Goal: Task Accomplishment & Management: Manage account settings

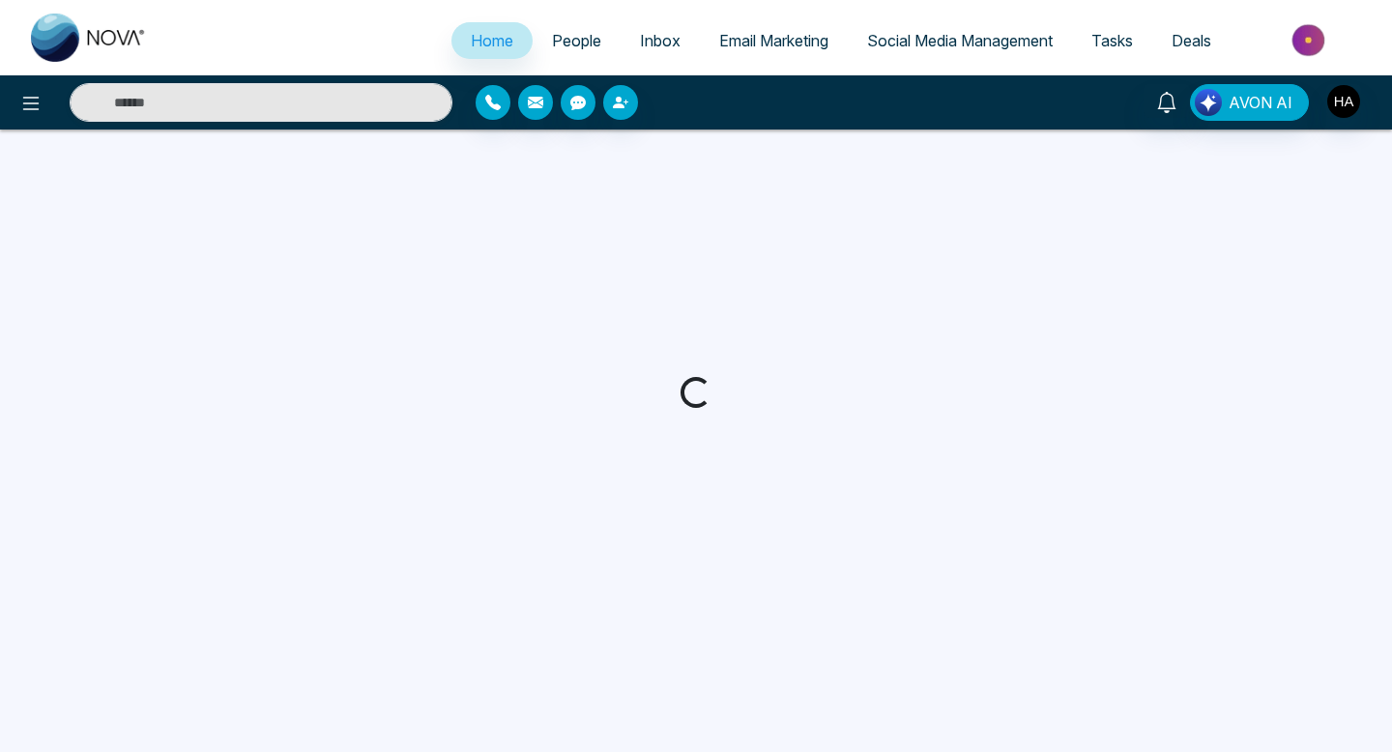
select select "*"
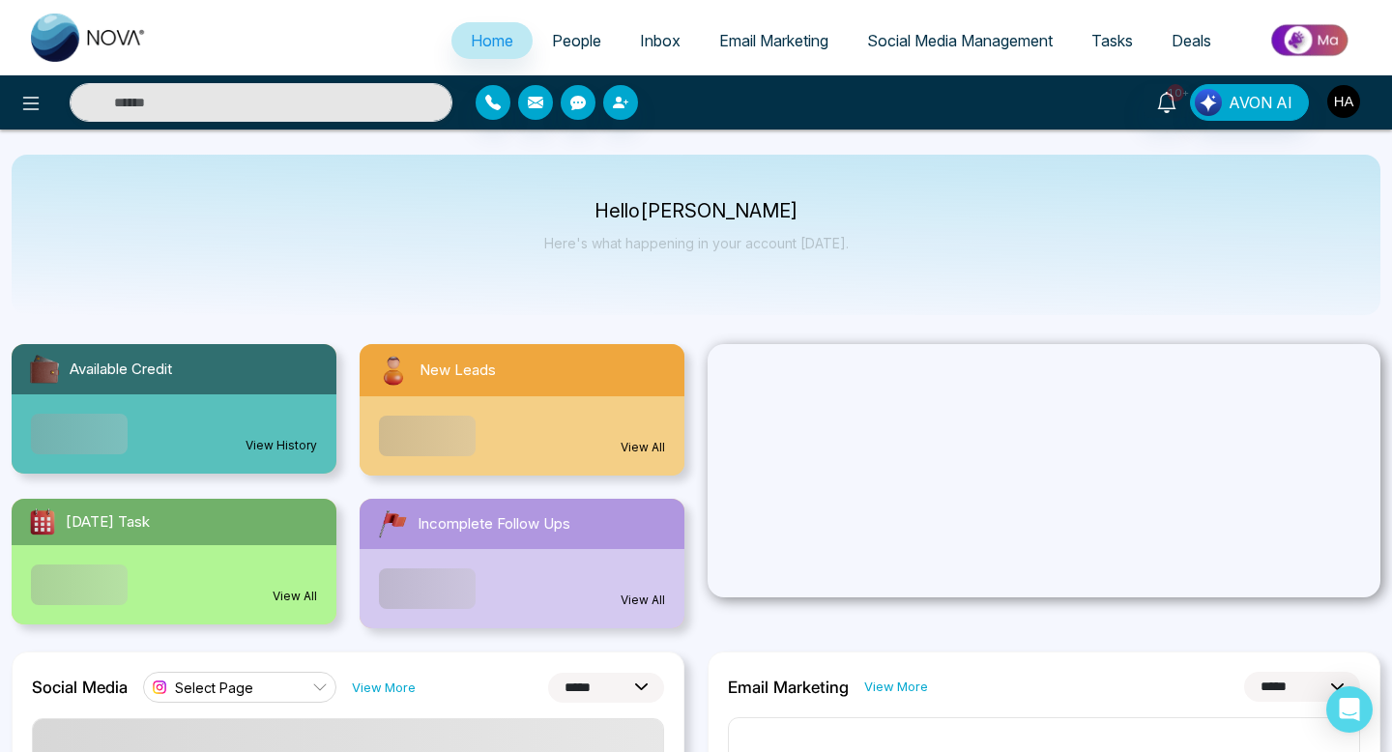
click at [1356, 114] on button "button" at bounding box center [1343, 101] width 35 height 35
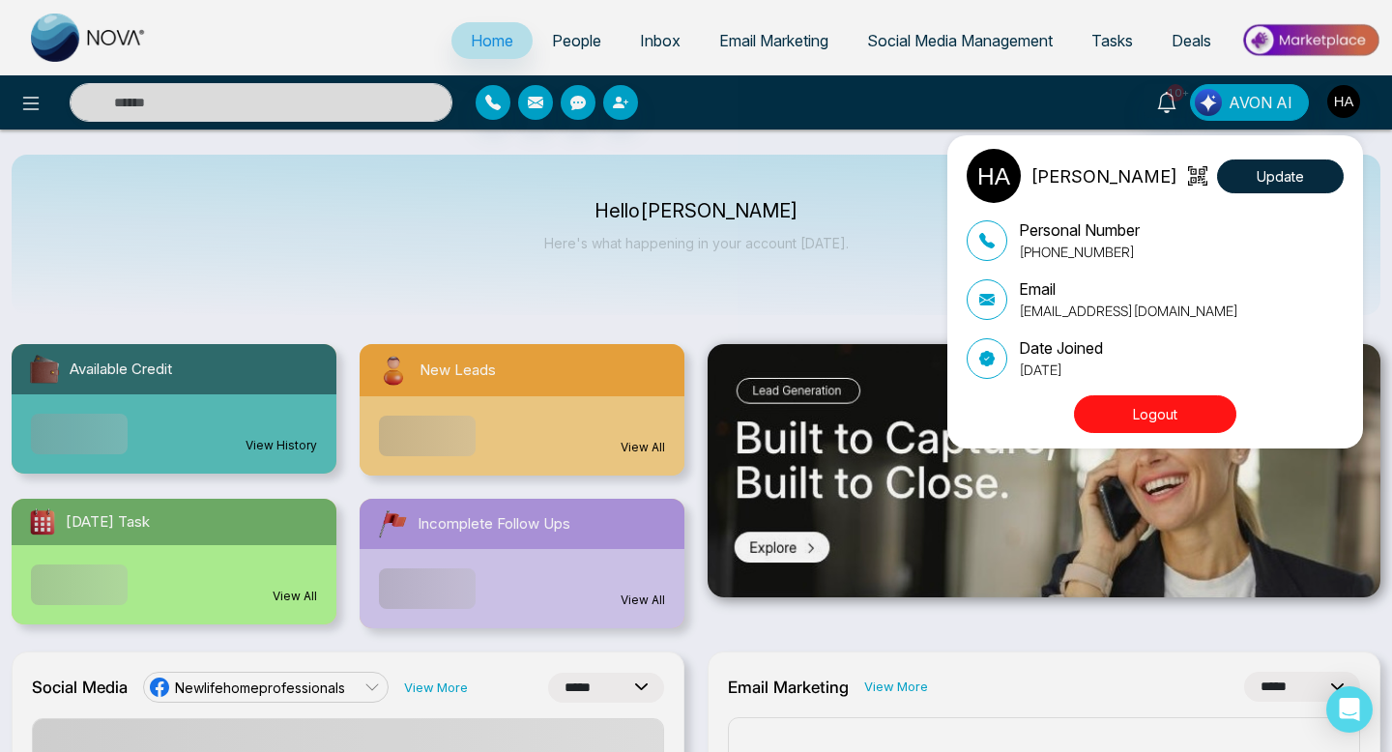
click at [793, 295] on img at bounding box center [696, 376] width 725 height 389
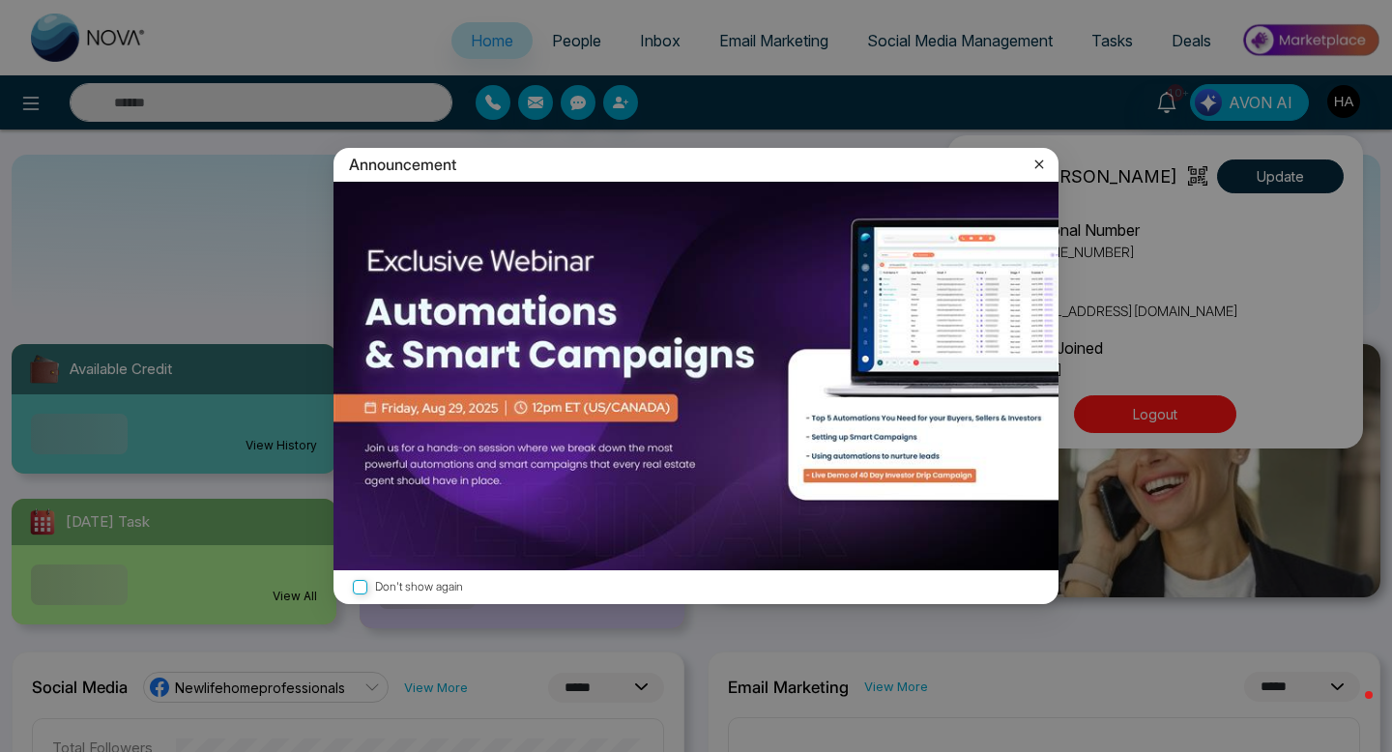
click at [1036, 156] on div "Announcement Don't show again" at bounding box center [696, 376] width 1392 height 752
click at [1045, 156] on div "Announcement Don't show again" at bounding box center [696, 376] width 1392 height 752
click at [1042, 158] on icon at bounding box center [1039, 163] width 19 height 19
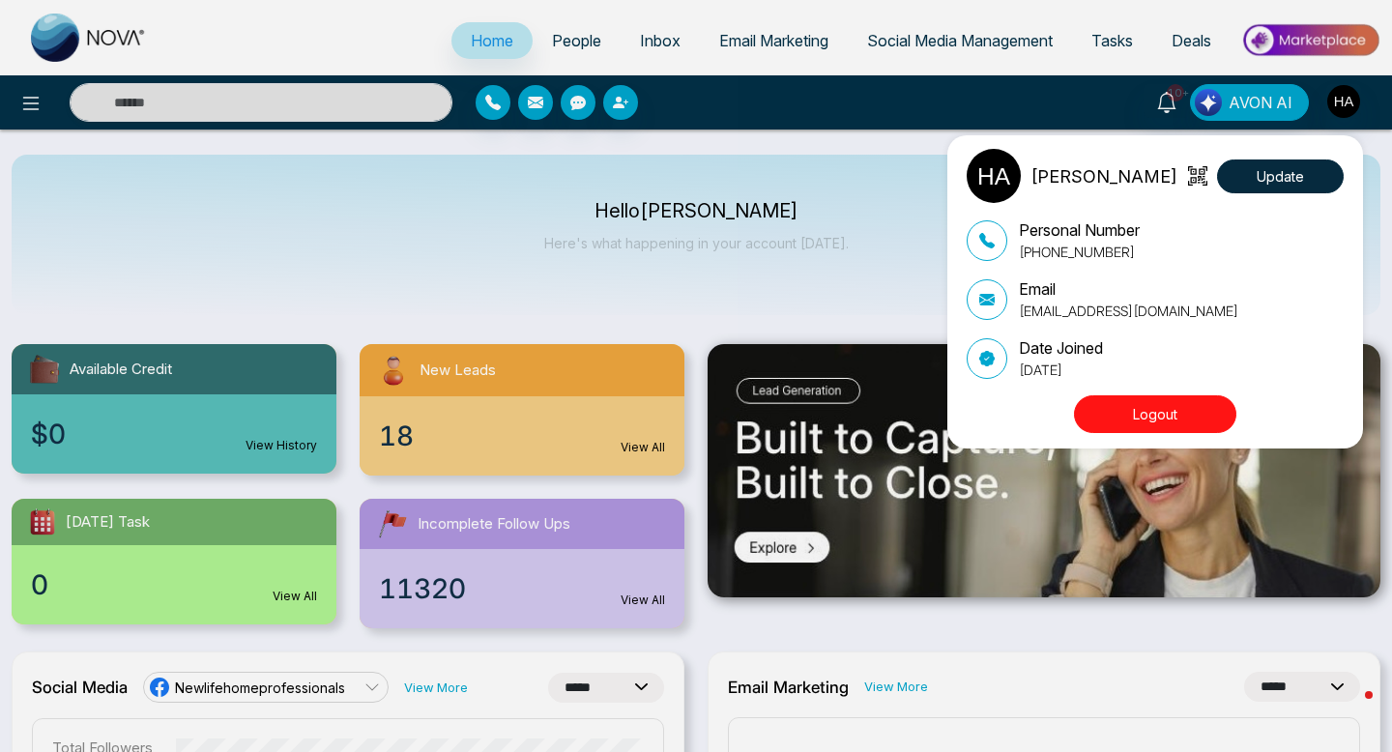
click at [578, 38] on div "[PERSON_NAME] Update Personal Number [PHONE_NUMBER] Email [EMAIL_ADDRESS][DOMAI…" at bounding box center [696, 376] width 1392 height 752
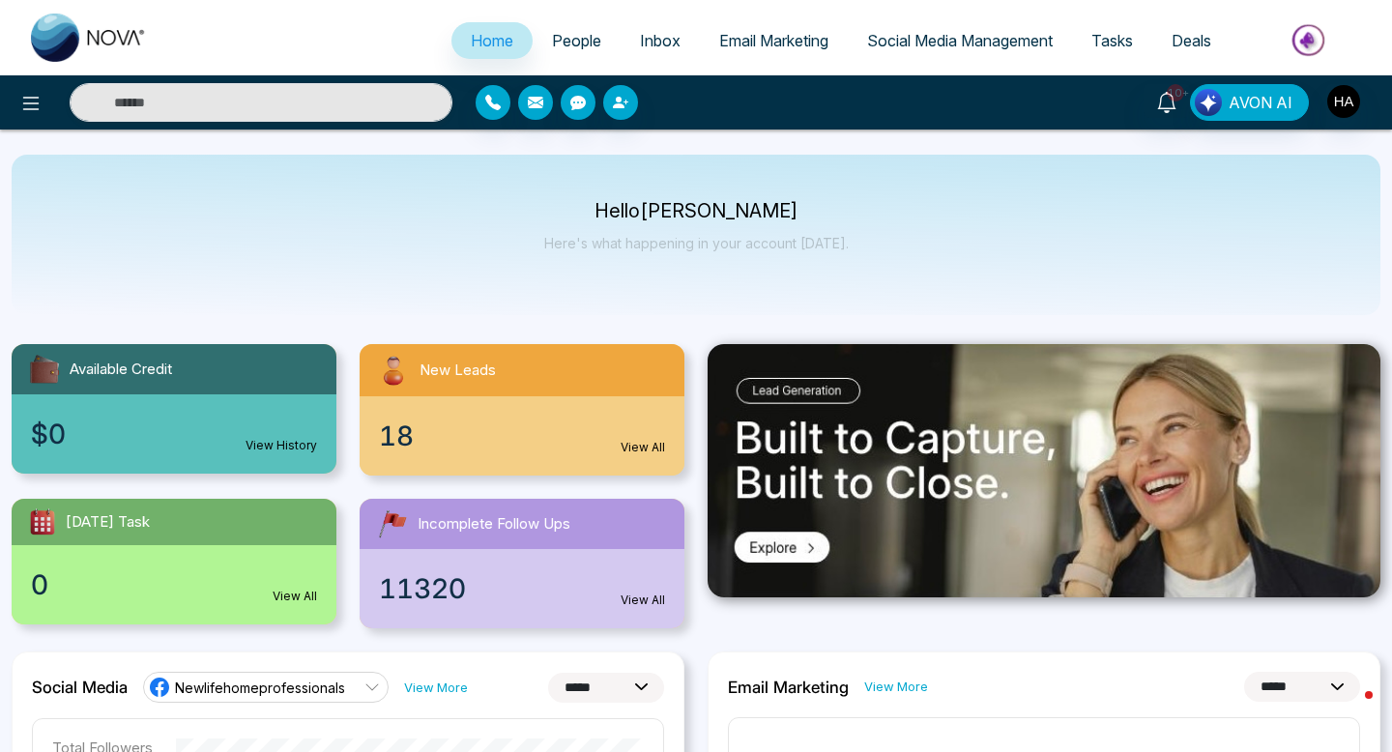
click at [578, 38] on span "People" at bounding box center [576, 40] width 49 height 19
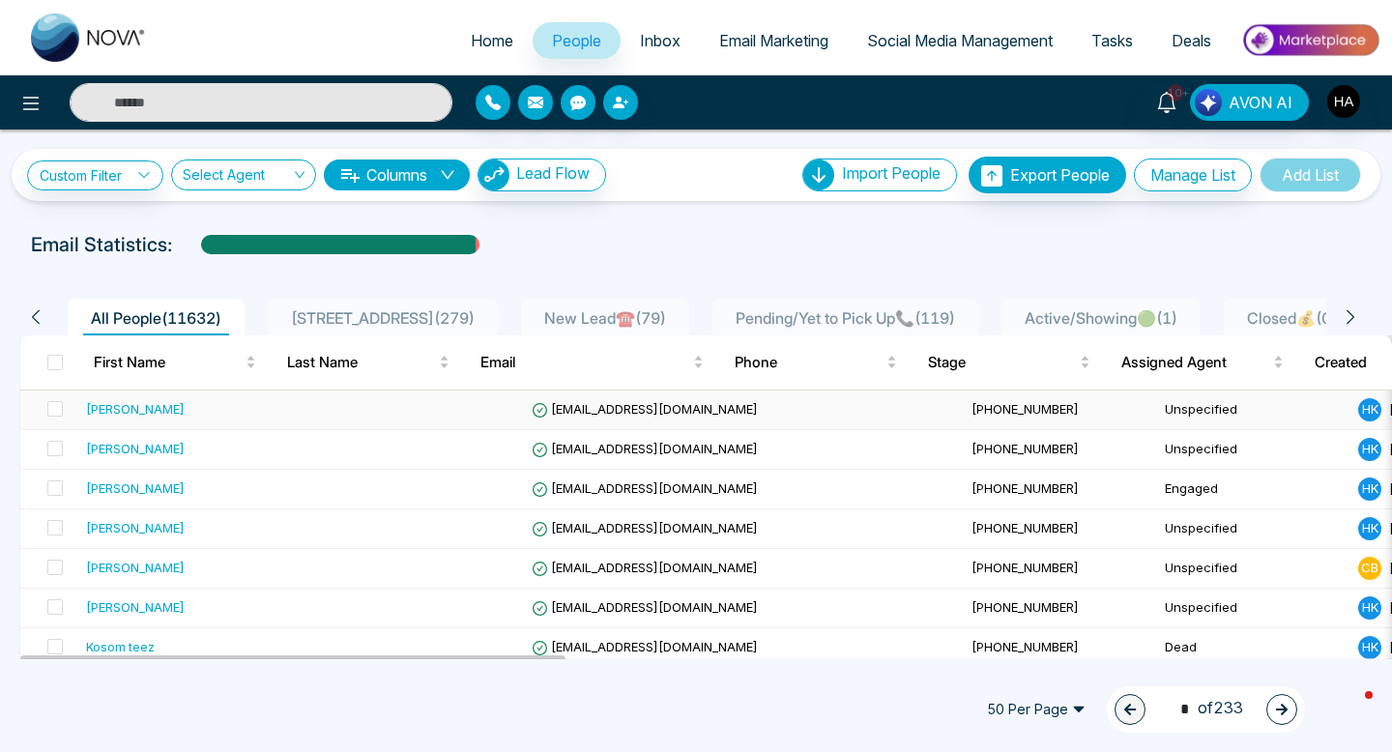
click at [155, 408] on div "[PERSON_NAME]" at bounding box center [135, 408] width 99 height 19
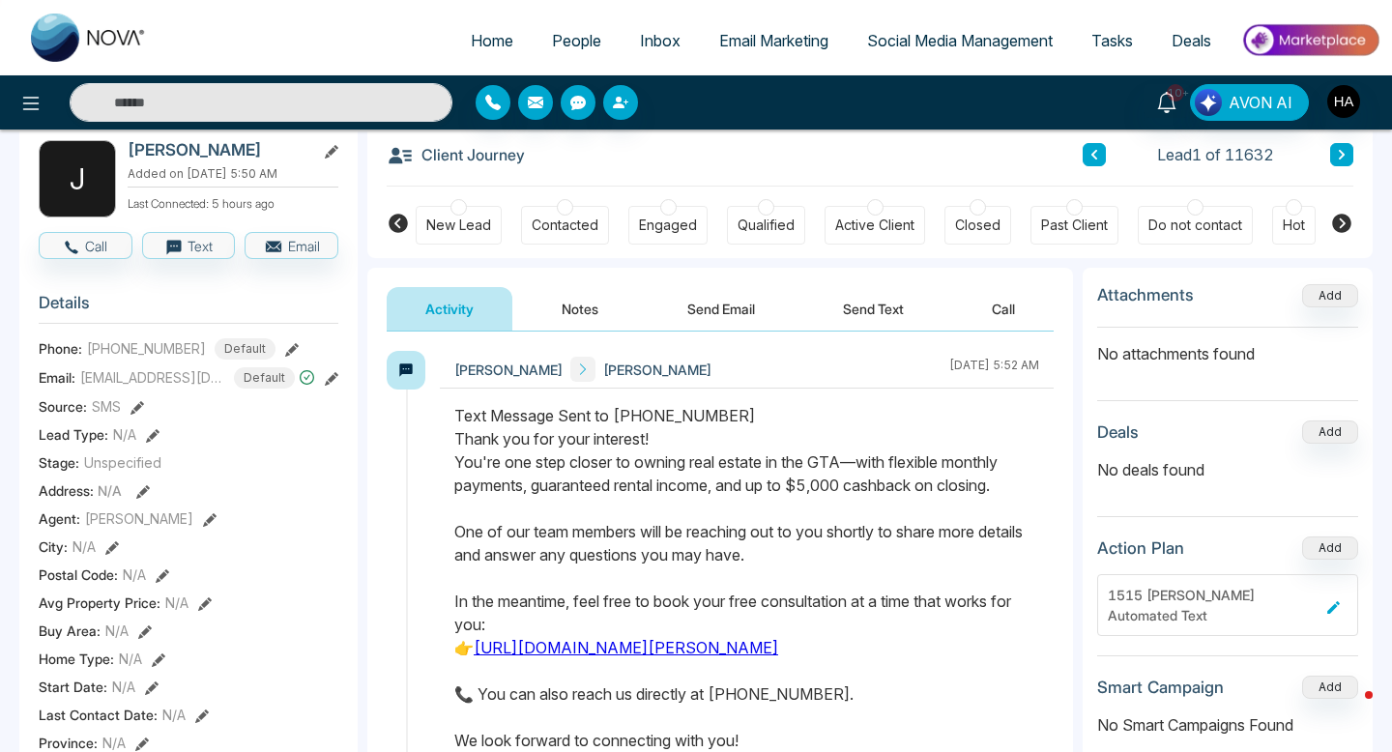
scroll to position [77, 0]
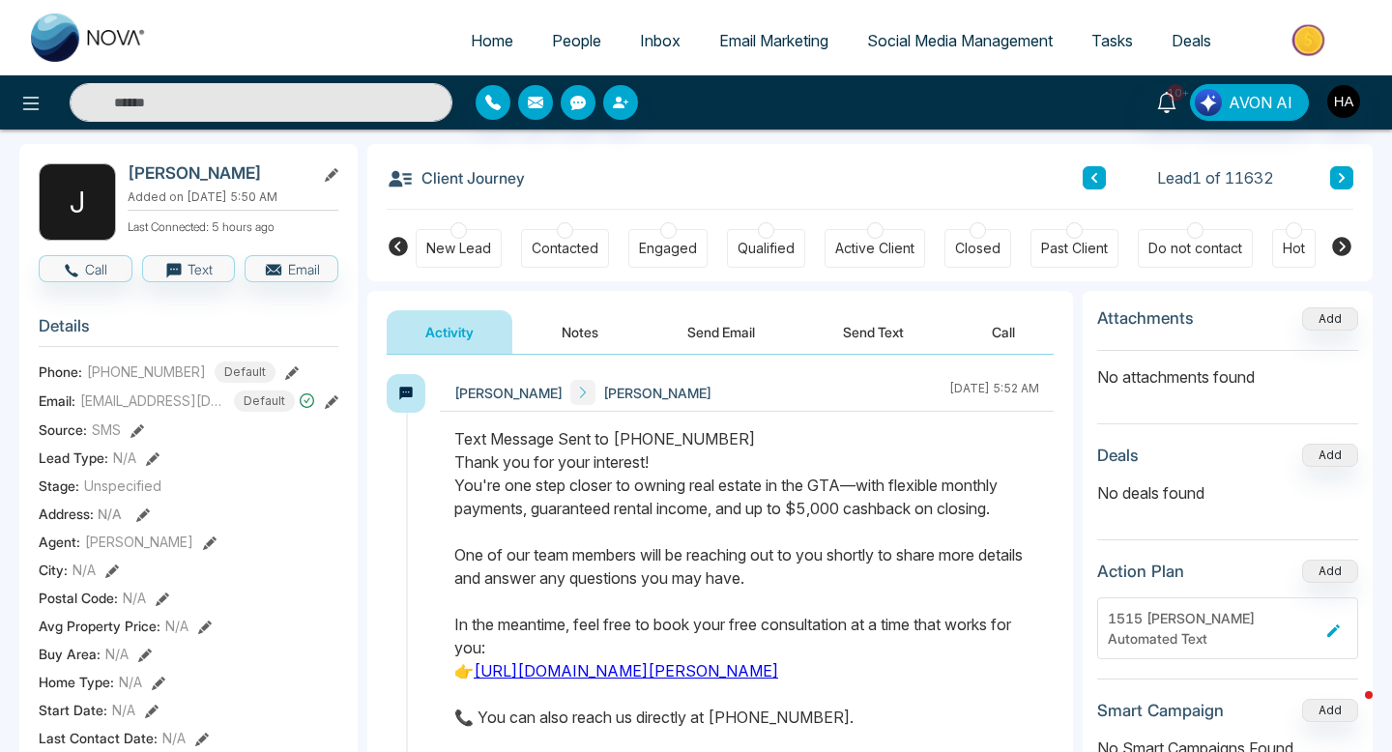
click at [1223, 19] on ul "Home People Inbox Email Marketing Social Media Management Tasks Deals" at bounding box center [773, 41] width 1214 height 53
click at [1351, 99] on img "button" at bounding box center [1343, 101] width 33 height 33
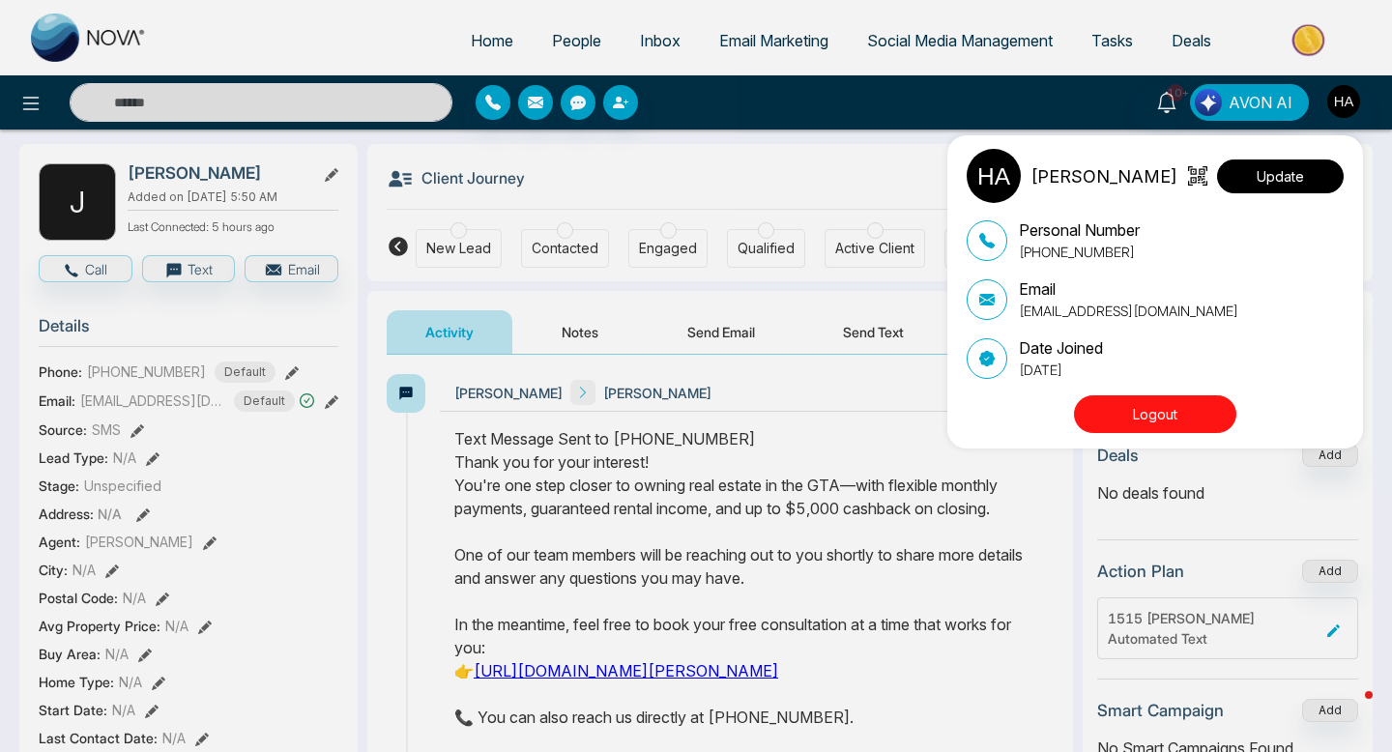
click at [1302, 173] on button "Update" at bounding box center [1280, 177] width 127 height 34
select select
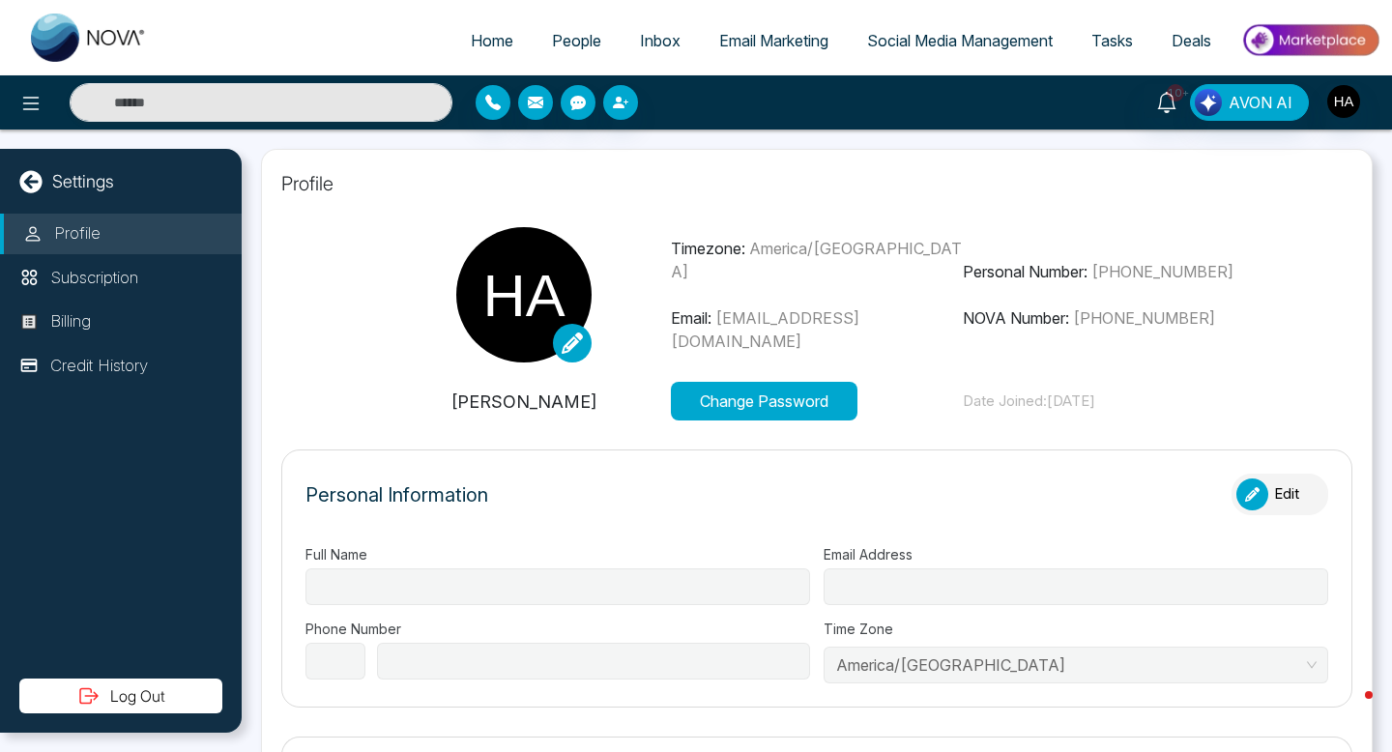
type input "**********"
select select "**"
type input "**********"
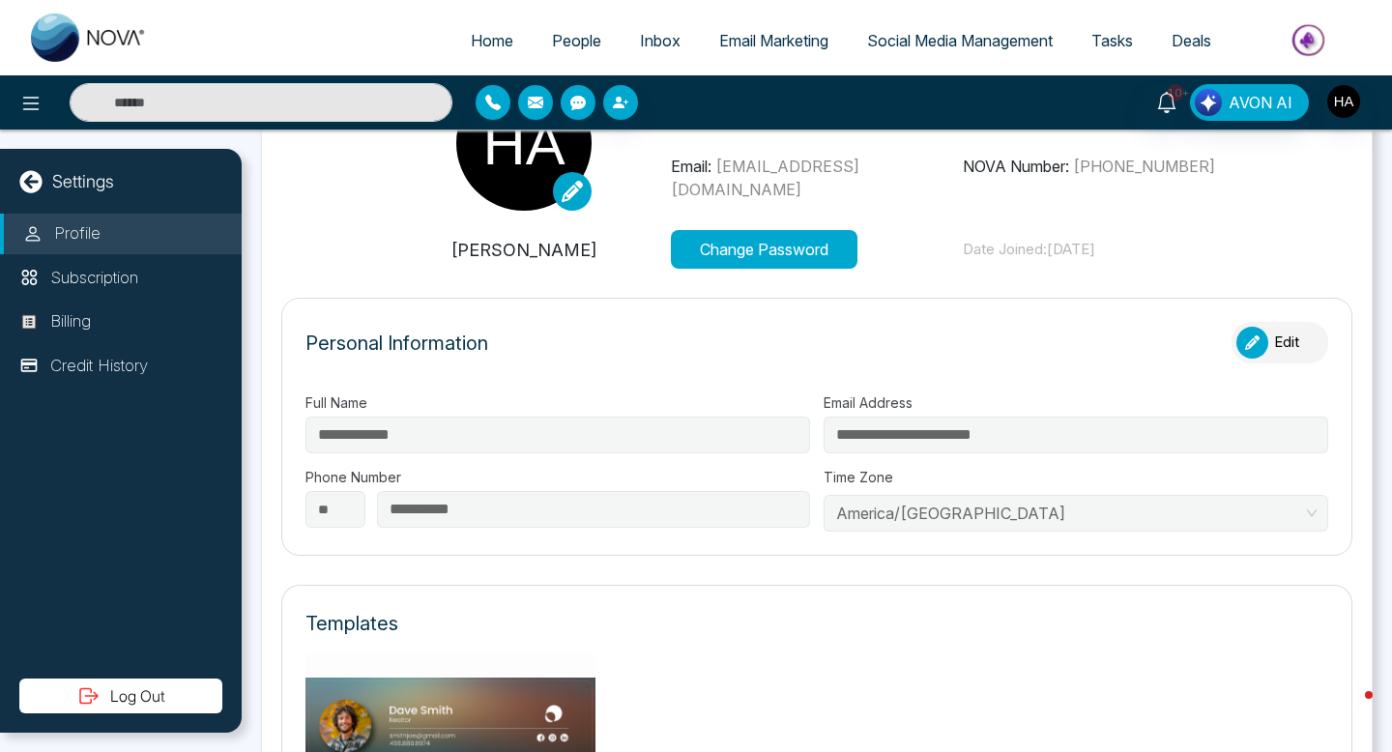
scroll to position [70, 0]
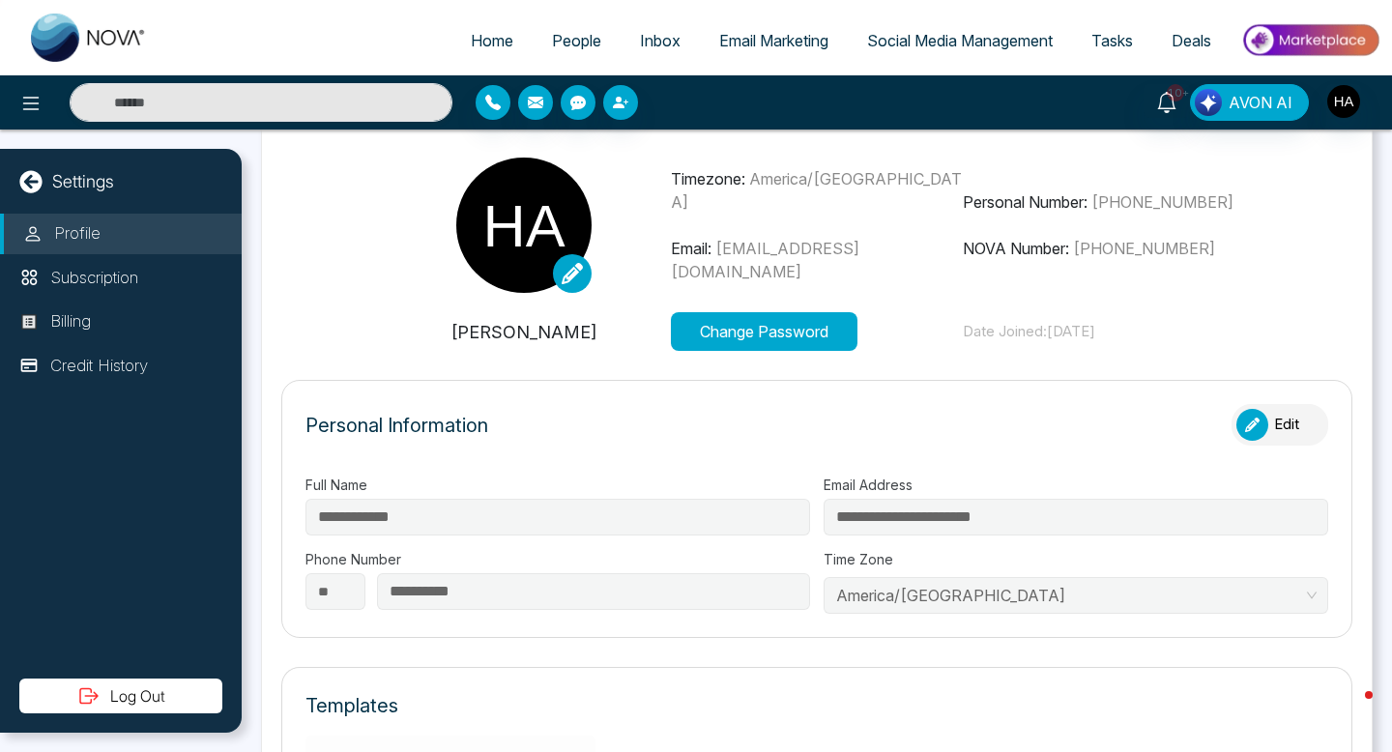
drag, startPoint x: 1086, startPoint y: 246, endPoint x: 1249, endPoint y: 247, distance: 163.4
click at [1249, 247] on p "NOVA Number: [PHONE_NUMBER]" at bounding box center [1109, 248] width 293 height 23
click at [567, 32] on span "People" at bounding box center [576, 40] width 49 height 19
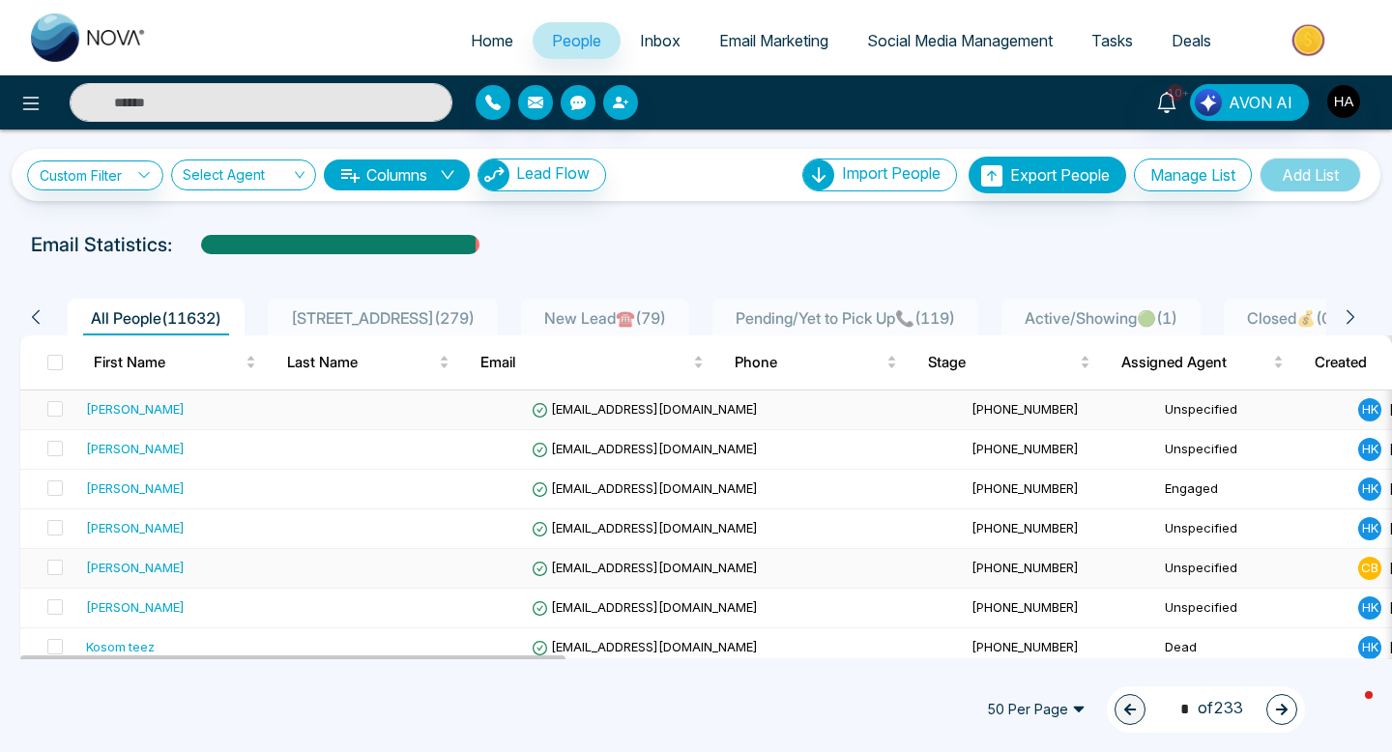
click at [105, 558] on div "[PERSON_NAME]" at bounding box center [135, 567] width 99 height 19
click at [106, 597] on div "[PERSON_NAME]" at bounding box center [135, 606] width 99 height 19
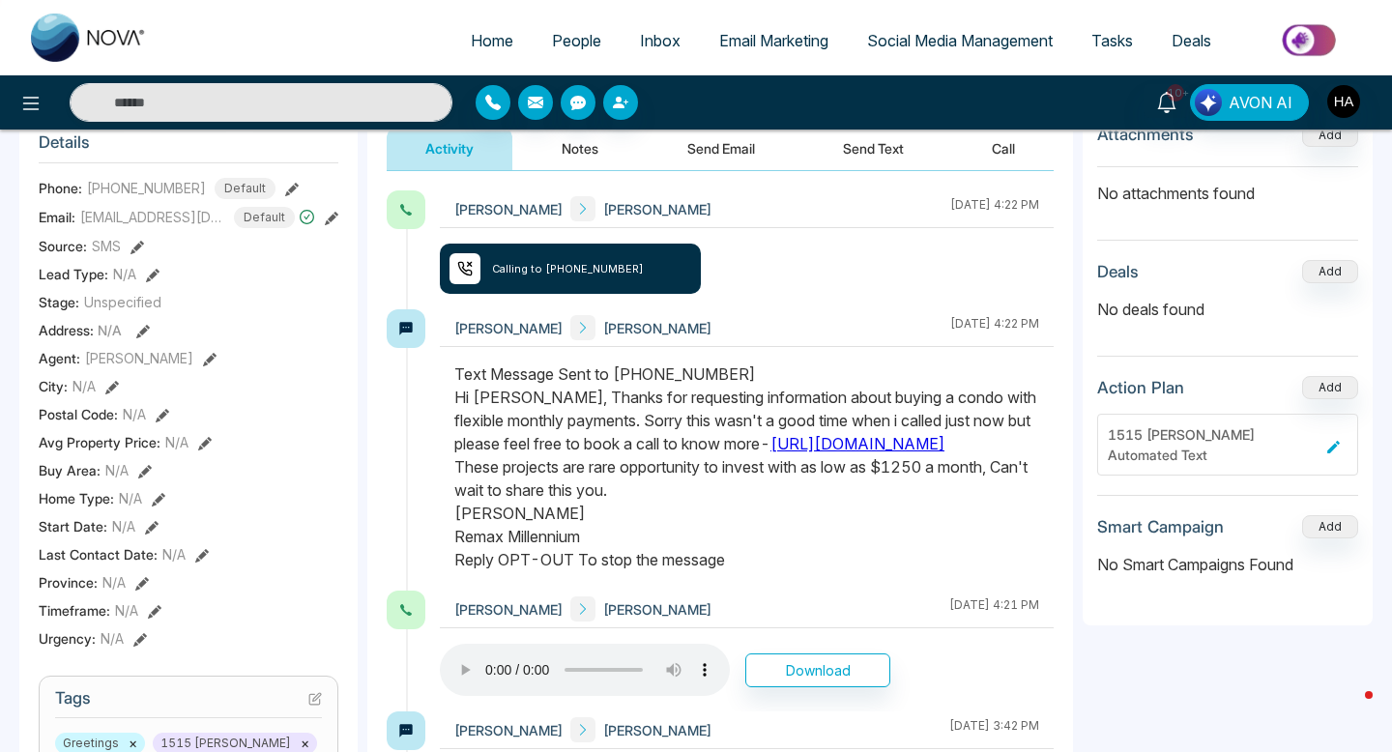
scroll to position [262, 0]
drag, startPoint x: 624, startPoint y: 374, endPoint x: 767, endPoint y: 374, distance: 142.1
click at [767, 374] on div "Text Message Sent to [PHONE_NUMBER] Hi [PERSON_NAME], Thanks for requesting inf…" at bounding box center [746, 466] width 585 height 209
click at [803, 292] on div "[PERSON_NAME] [PERSON_NAME] [DATE] 4:22 PM Calling to [PHONE_NUMBER]" at bounding box center [747, 248] width 614 height 119
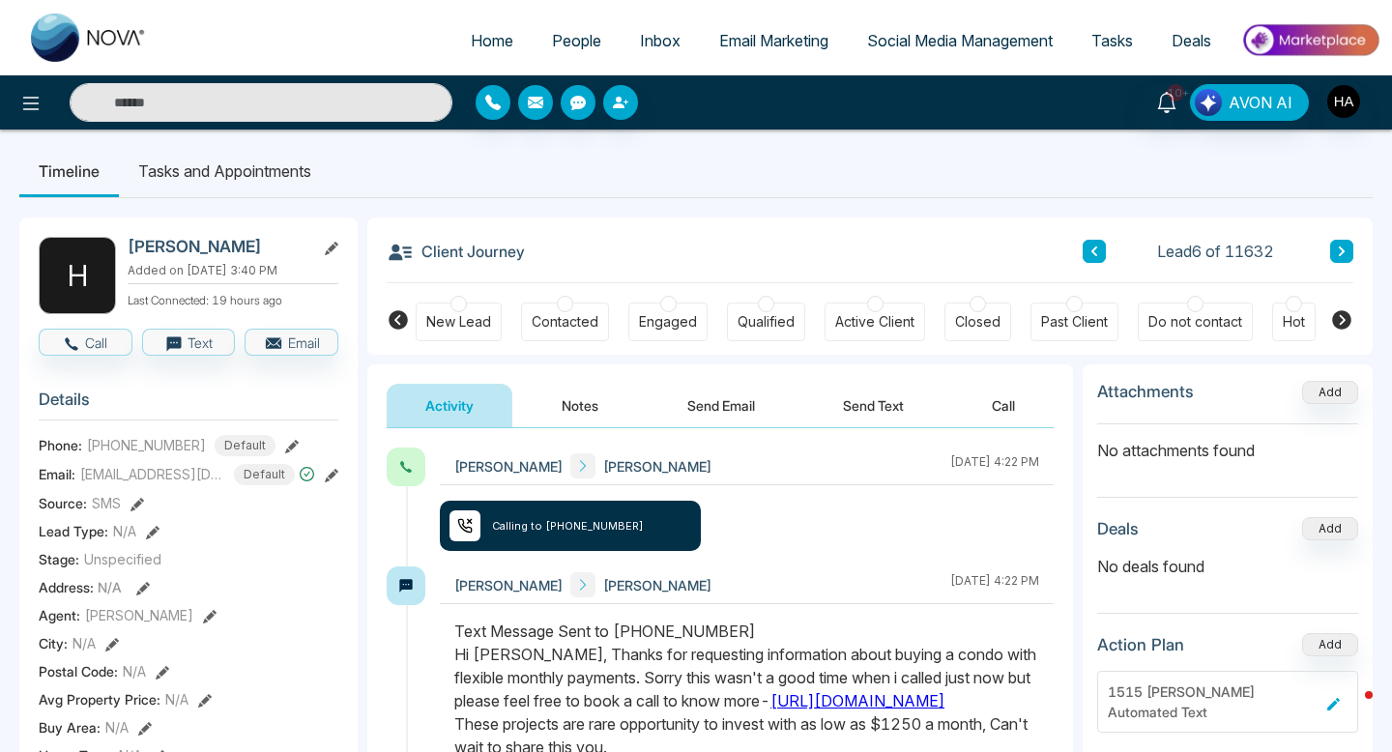
scroll to position [0, 0]
